Goal: Find specific page/section: Find specific page/section

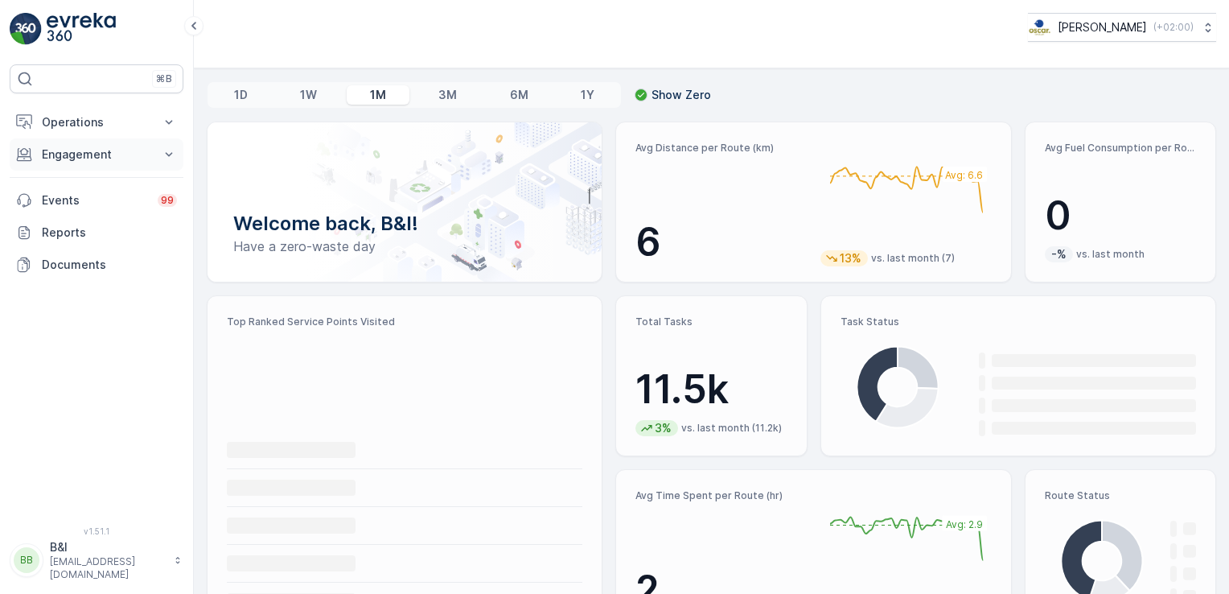
click at [138, 160] on p "Engagement" at bounding box center [96, 154] width 109 height 16
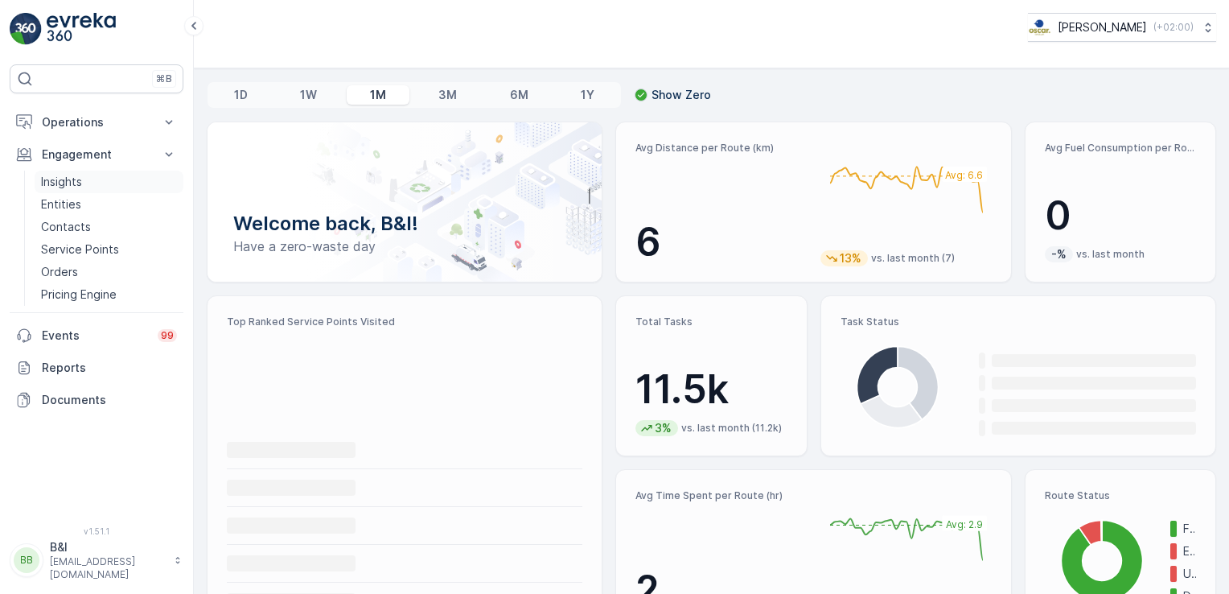
click at [71, 178] on p "Insights" at bounding box center [61, 182] width 41 height 16
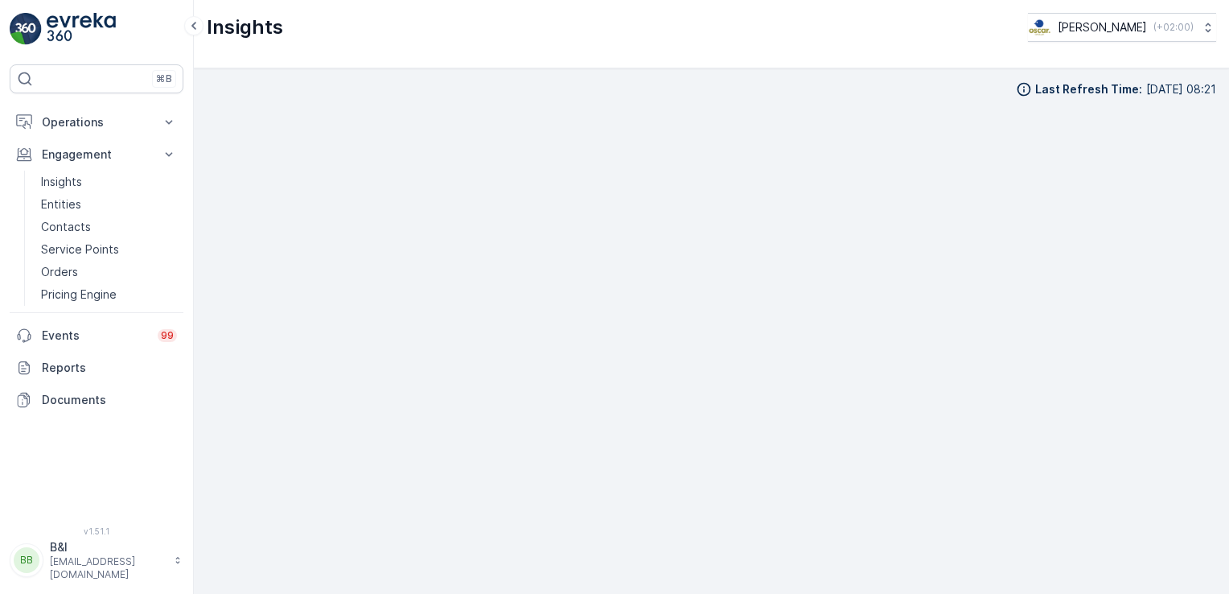
scroll to position [13, 0]
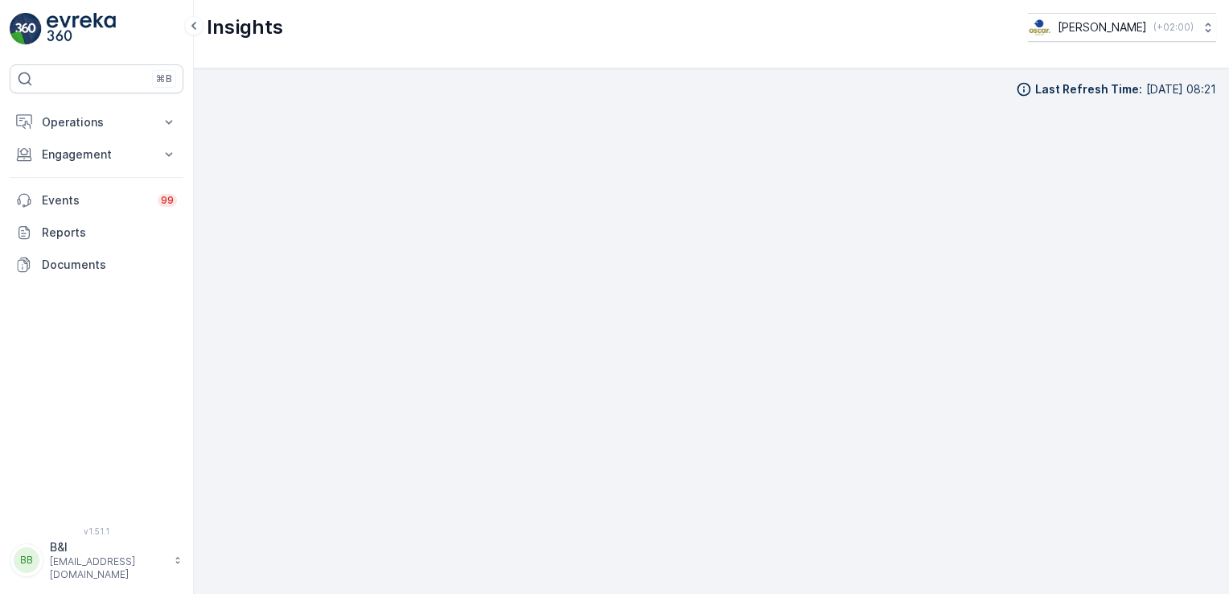
scroll to position [13, 0]
